Goal: Information Seeking & Learning: Learn about a topic

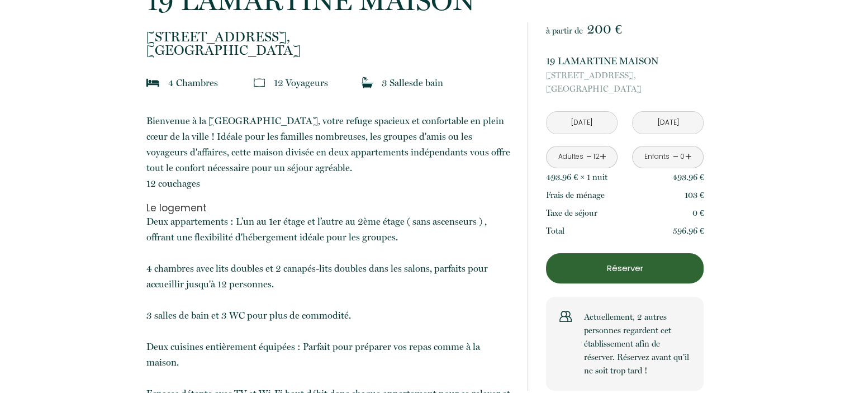
scroll to position [288, 0]
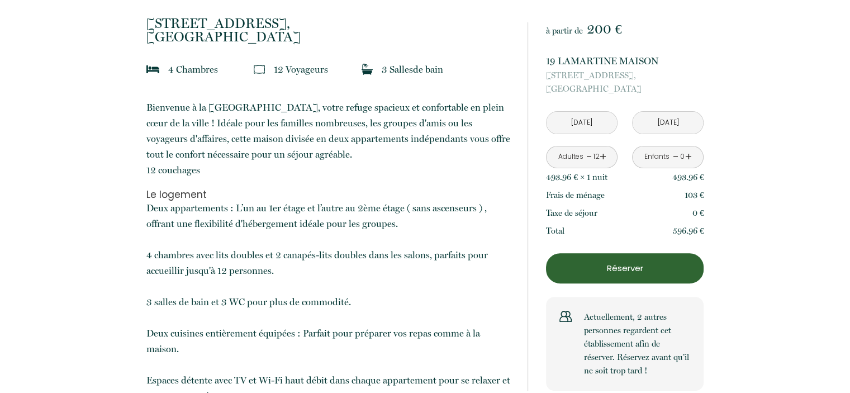
click at [576, 74] on span "[STREET_ADDRESS]," at bounding box center [625, 75] width 158 height 13
click at [576, 74] on span "19 Rue Lamartine," at bounding box center [625, 75] width 158 height 13
copy span "19 Rue Lamartine,"
click at [295, 192] on h2 "Le logement" at bounding box center [329, 194] width 367 height 11
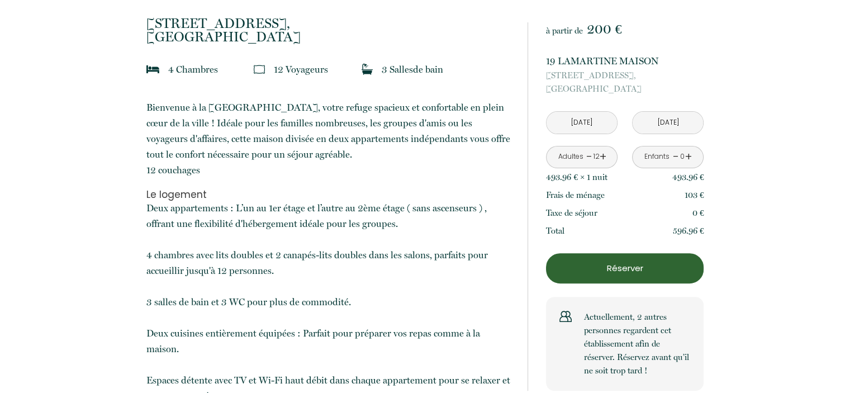
click at [295, 192] on h2 "Le logement" at bounding box center [329, 194] width 367 height 11
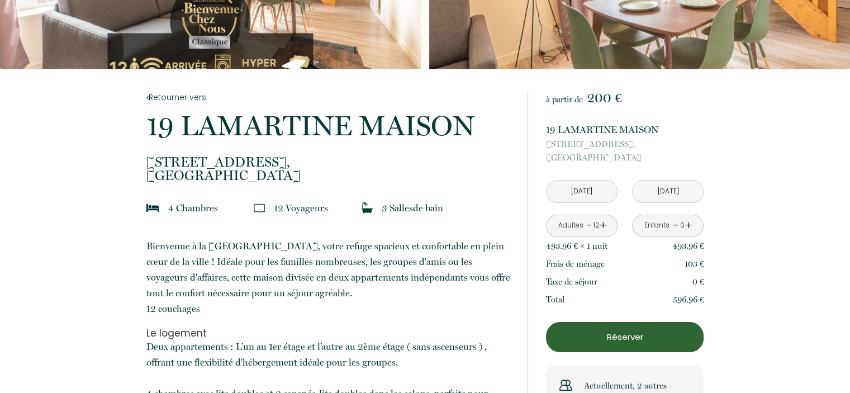
scroll to position [0, 0]
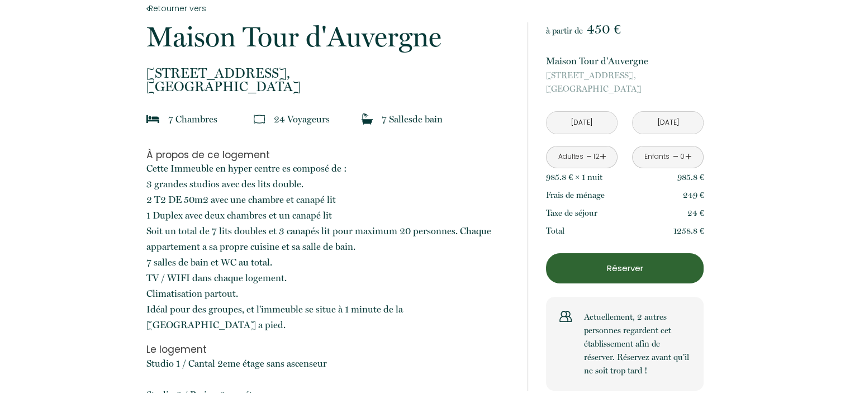
scroll to position [239, 0]
